Goal: Navigation & Orientation: Go to known website

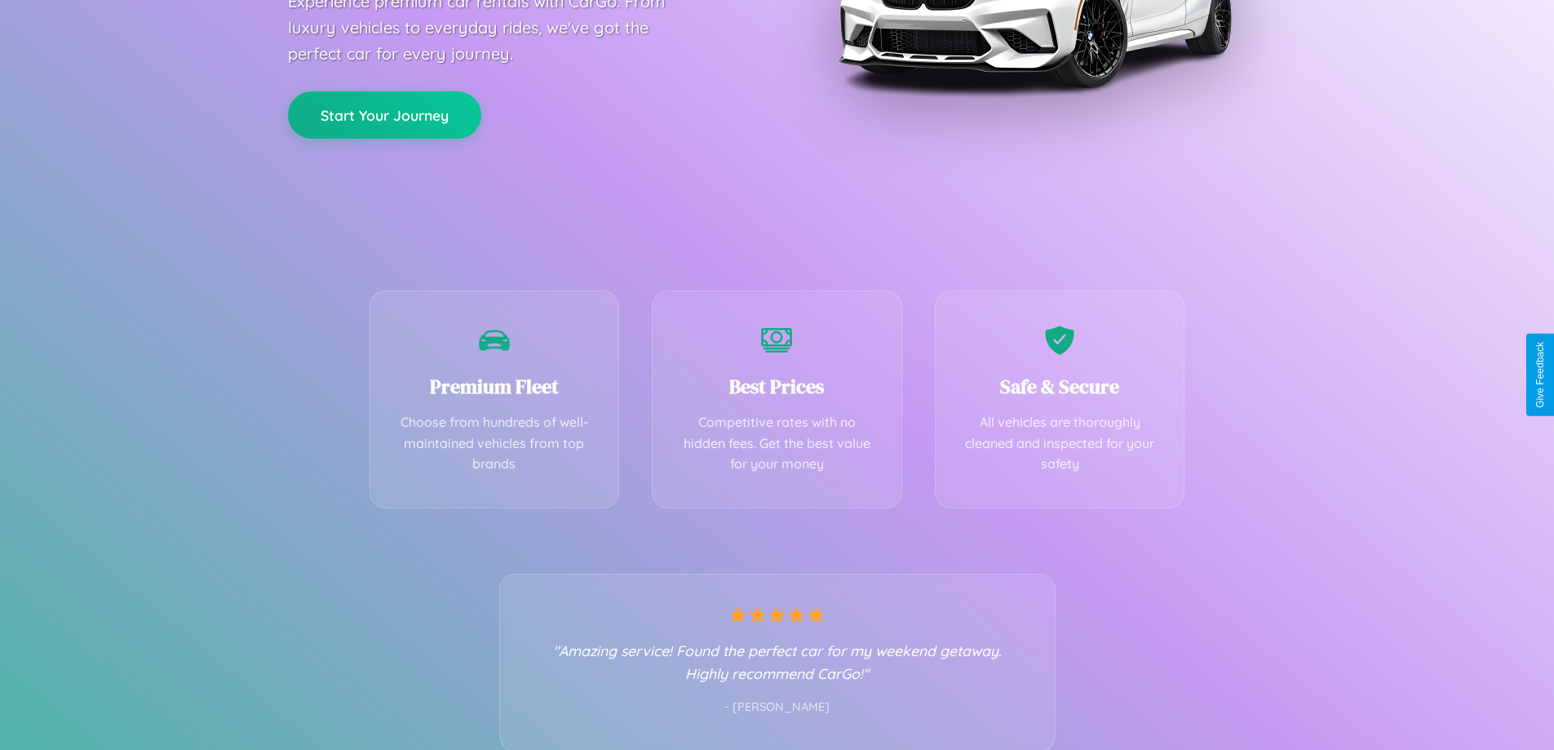
scroll to position [321, 0]
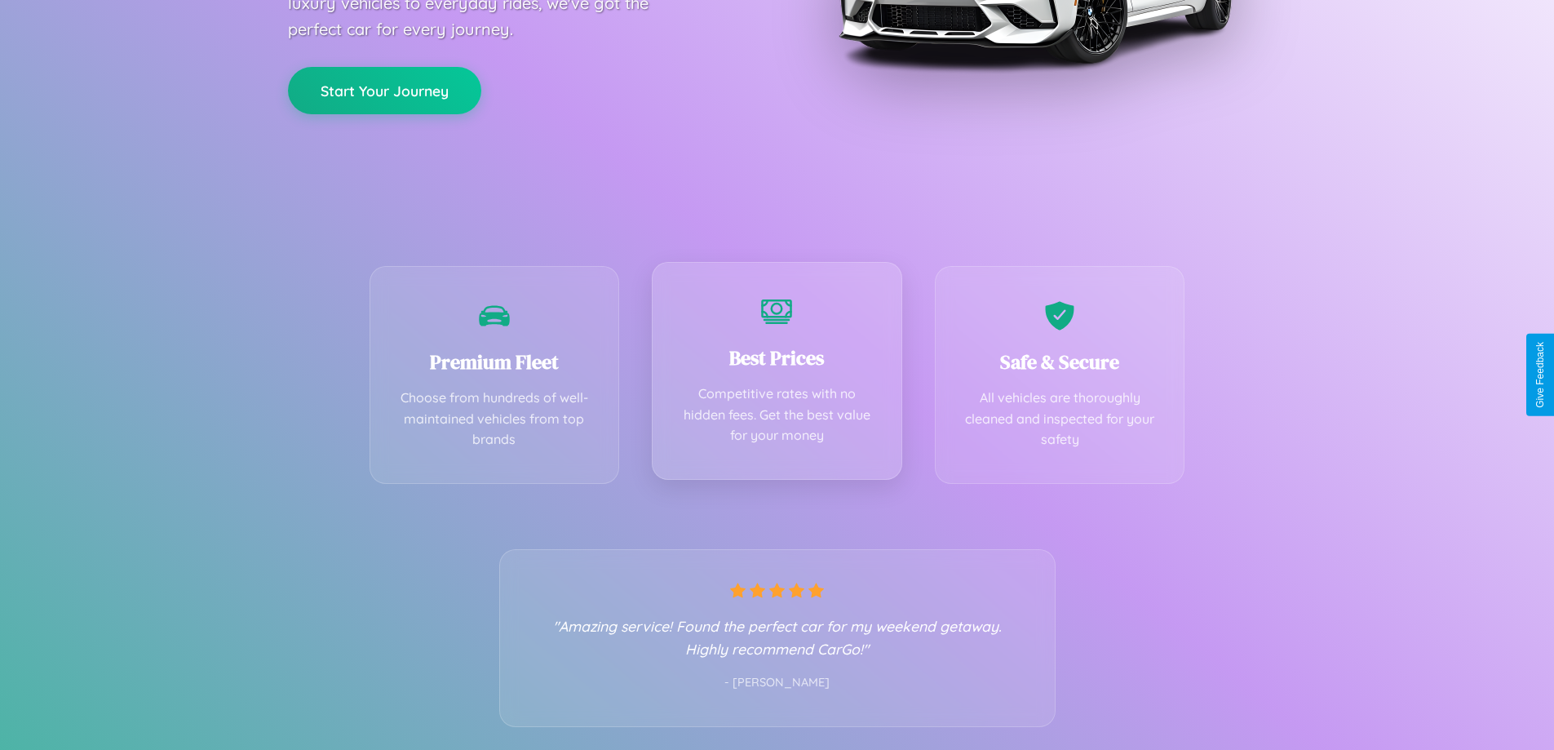
click at [777, 374] on div "Best Prices Competitive rates with no hidden fees. Get the best value for your …" at bounding box center [777, 371] width 250 height 218
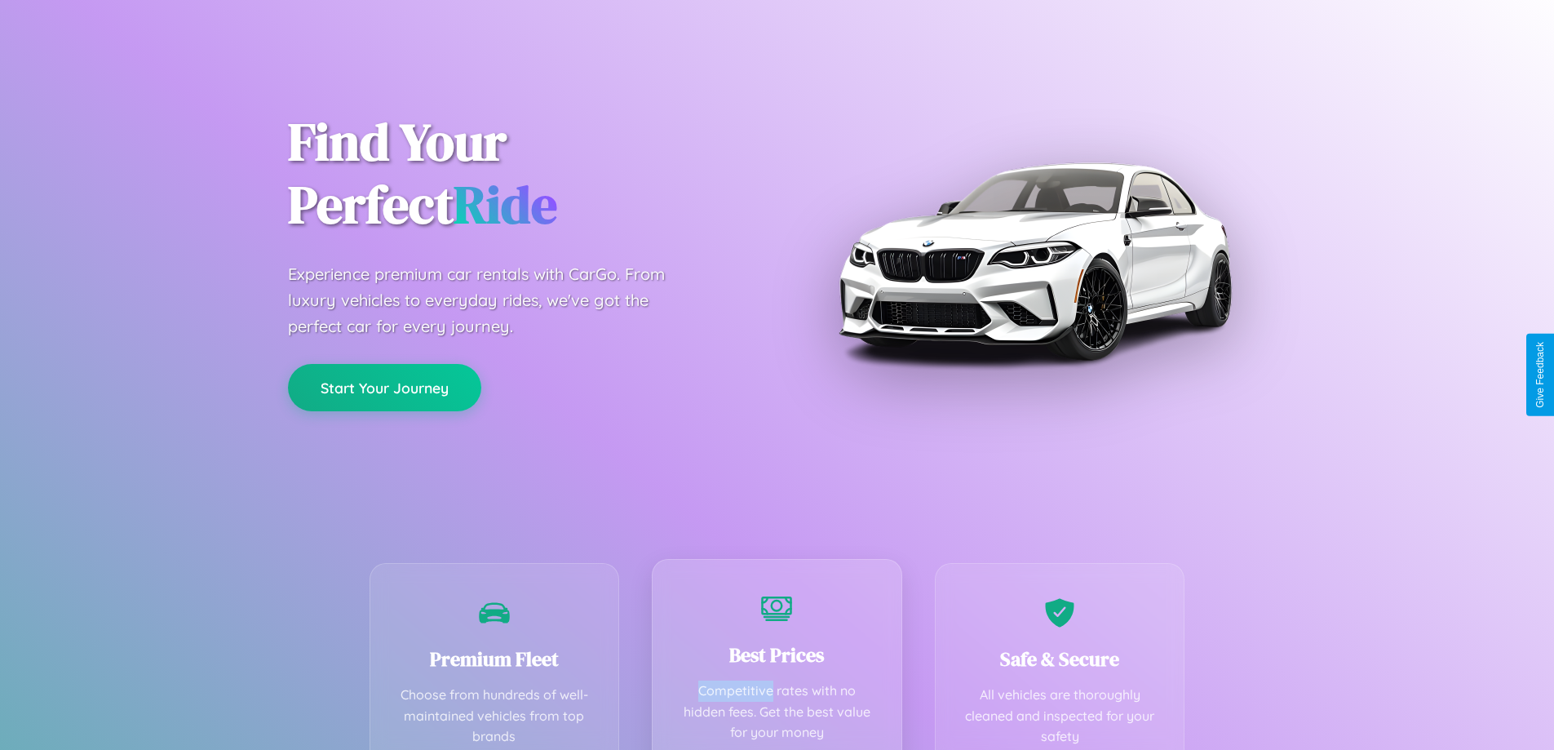
scroll to position [0, 0]
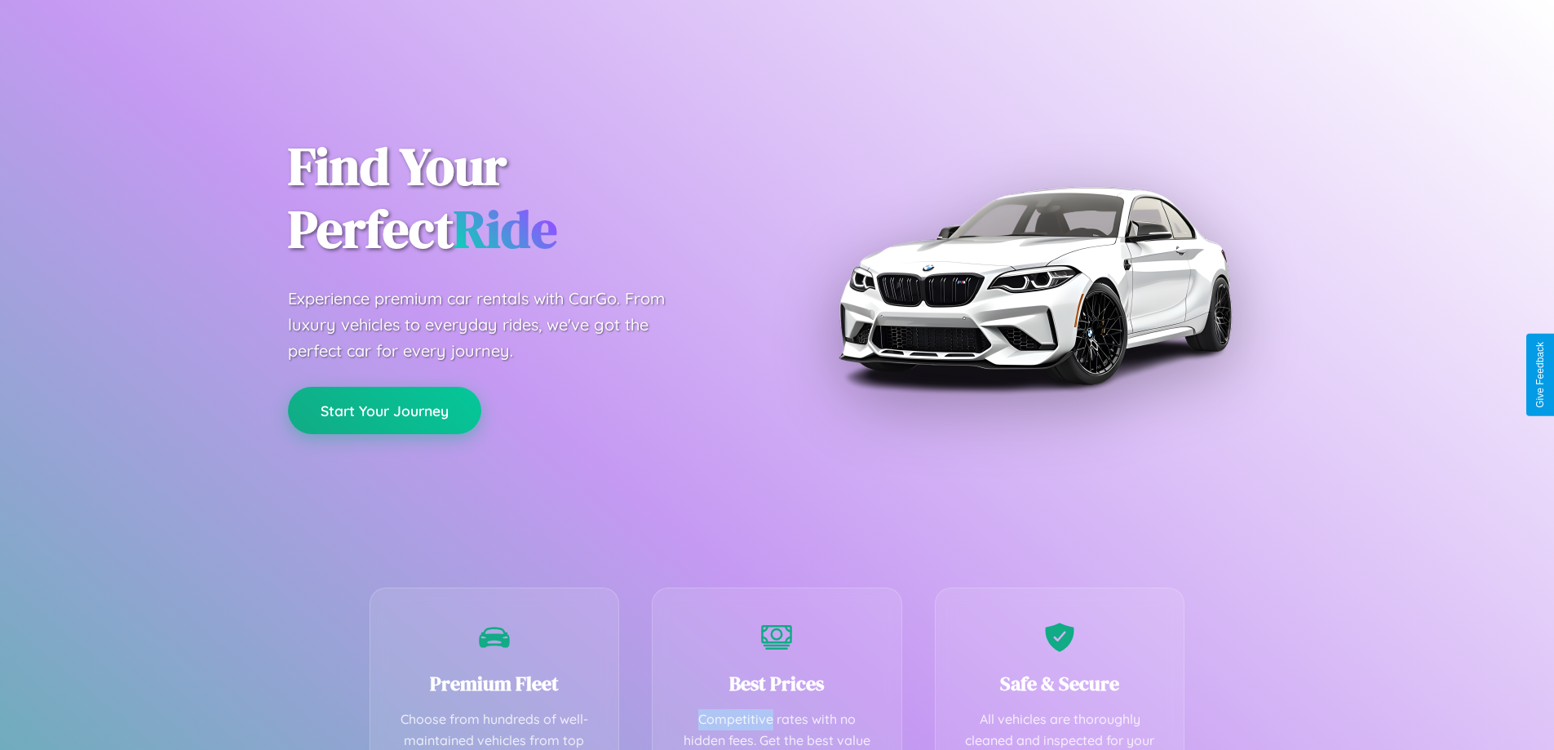
click at [384, 411] on button "Start Your Journey" at bounding box center [384, 410] width 193 height 47
click at [384, 410] on button "Start Your Journey" at bounding box center [384, 410] width 193 height 47
click at [384, 409] on button "Start Your Journey" at bounding box center [384, 410] width 193 height 47
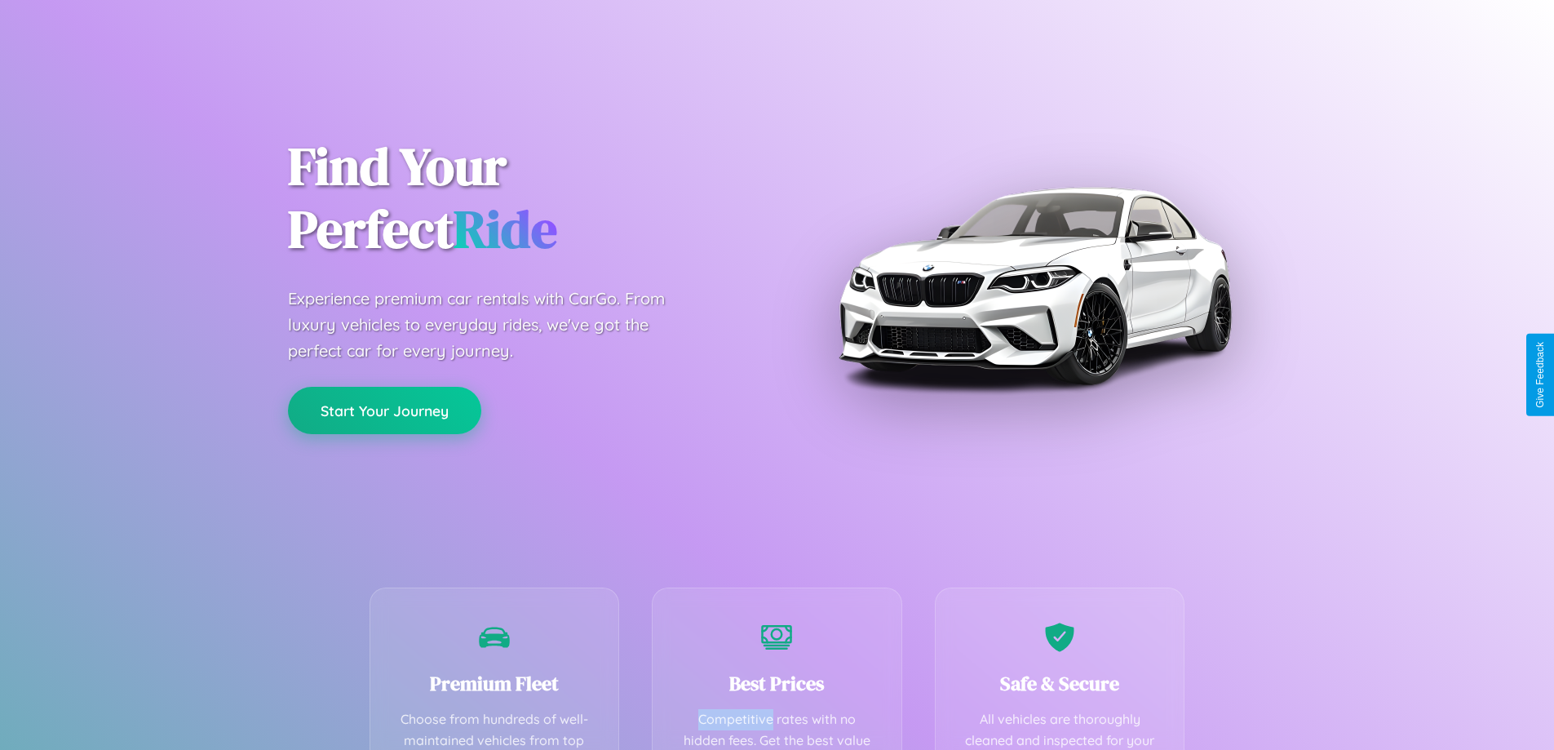
click at [384, 409] on button "Start Your Journey" at bounding box center [384, 410] width 193 height 47
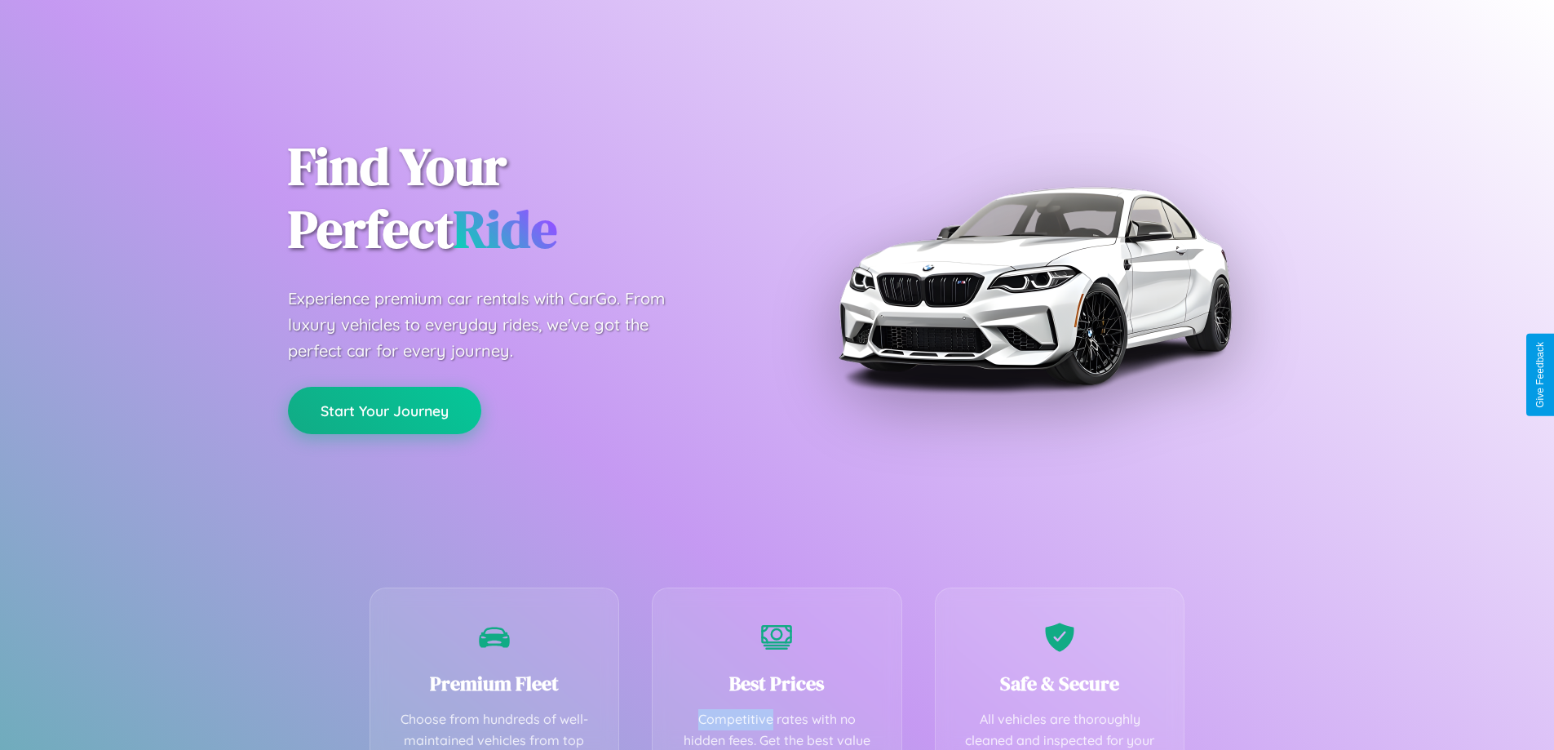
click at [384, 409] on button "Start Your Journey" at bounding box center [384, 410] width 193 height 47
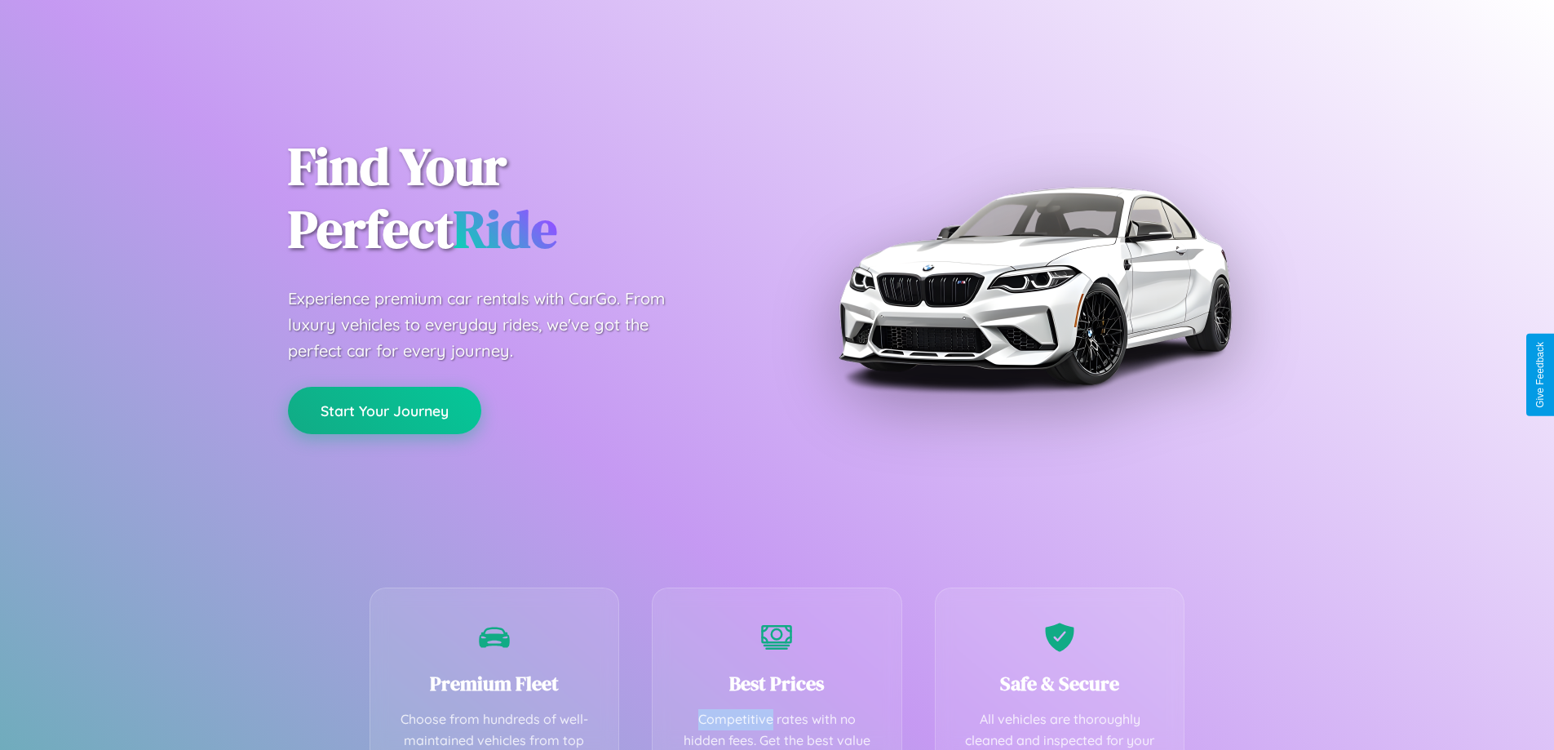
click at [384, 409] on button "Start Your Journey" at bounding box center [384, 410] width 193 height 47
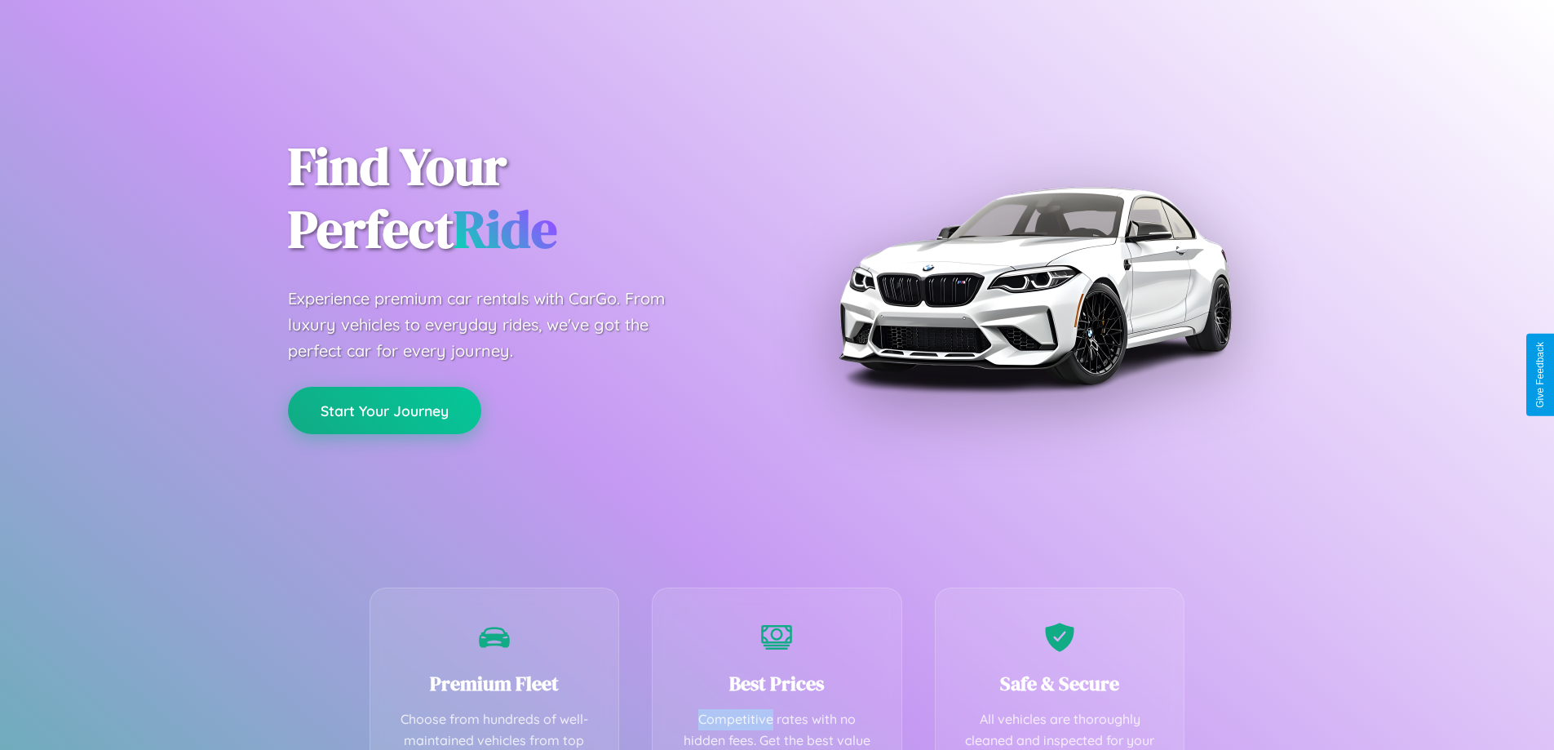
click at [384, 409] on button "Start Your Journey" at bounding box center [384, 410] width 193 height 47
